Goal: Information Seeking & Learning: Learn about a topic

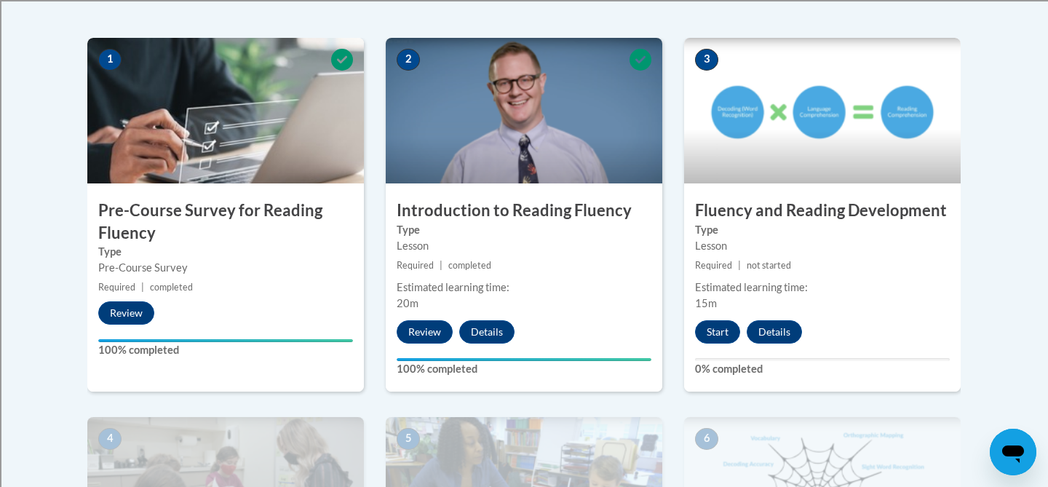
scroll to position [456, 0]
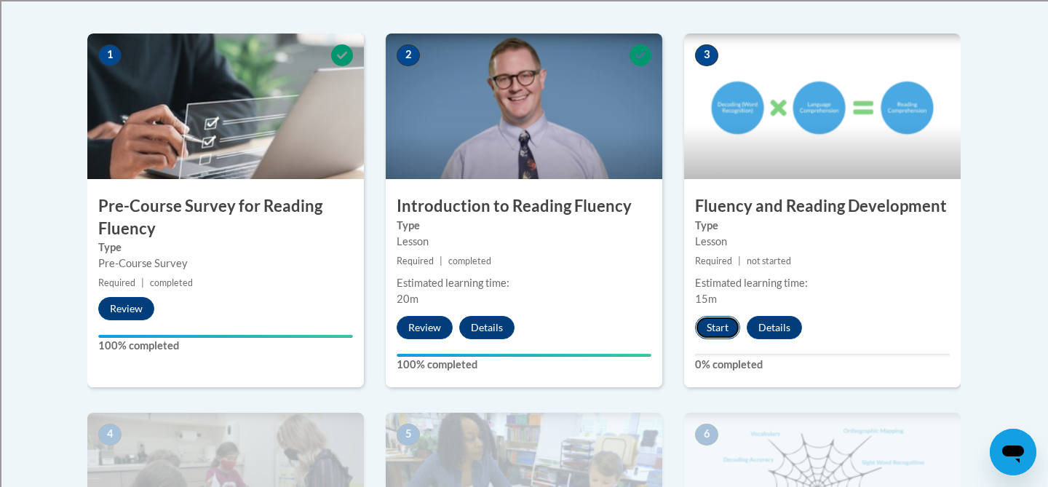
click at [719, 331] on button "Start" at bounding box center [717, 327] width 45 height 23
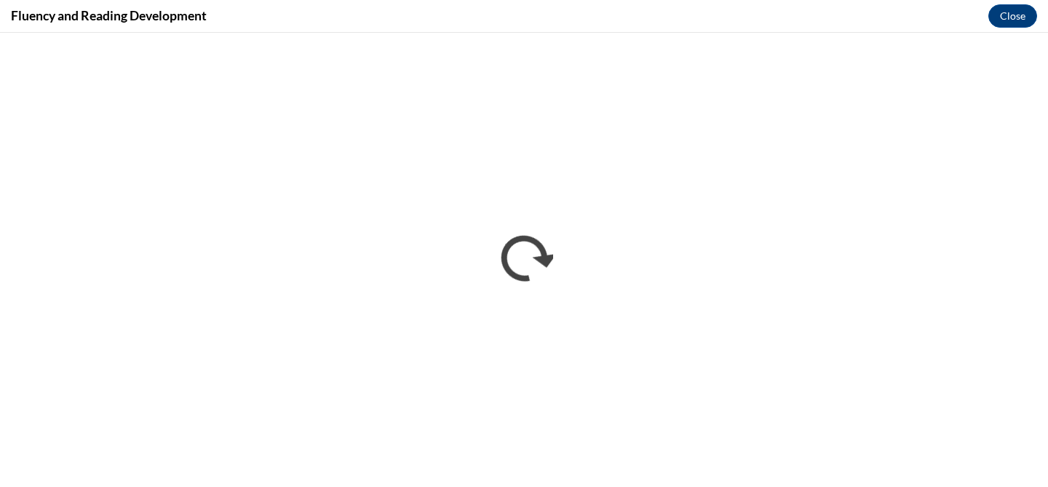
scroll to position [0, 0]
